Goal: Browse casually: Explore the website without a specific task or goal

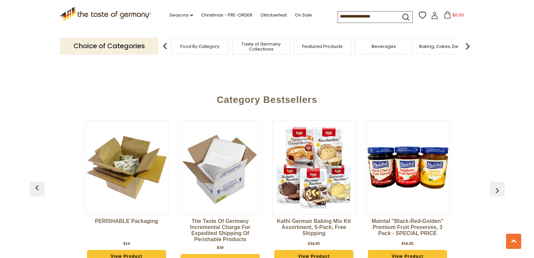
scroll to position [1805, 0]
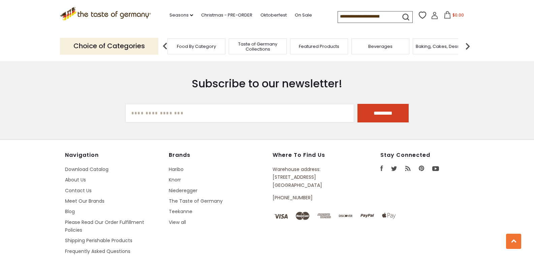
click at [270, 46] on span "Taste of Germany Collections" at bounding box center [258, 46] width 54 height 10
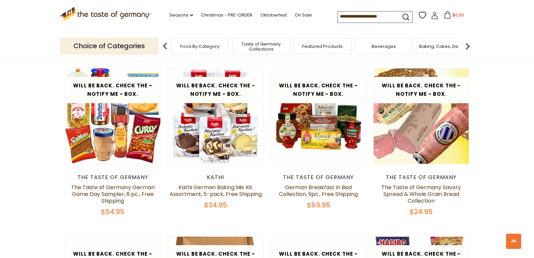
scroll to position [1128, 0]
